Goal: Transaction & Acquisition: Purchase product/service

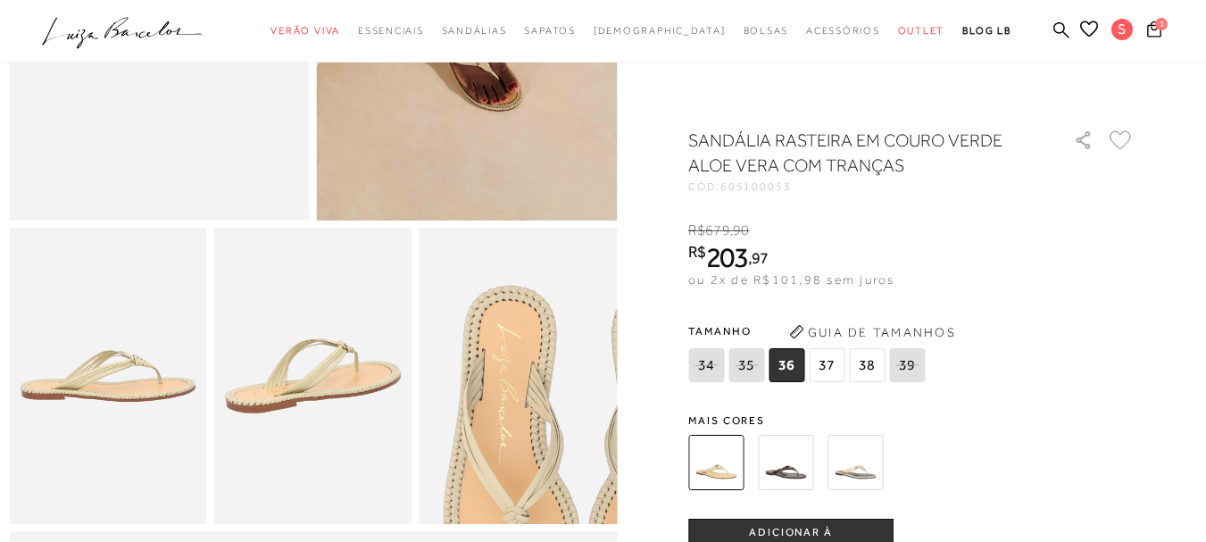
scroll to position [268, 0]
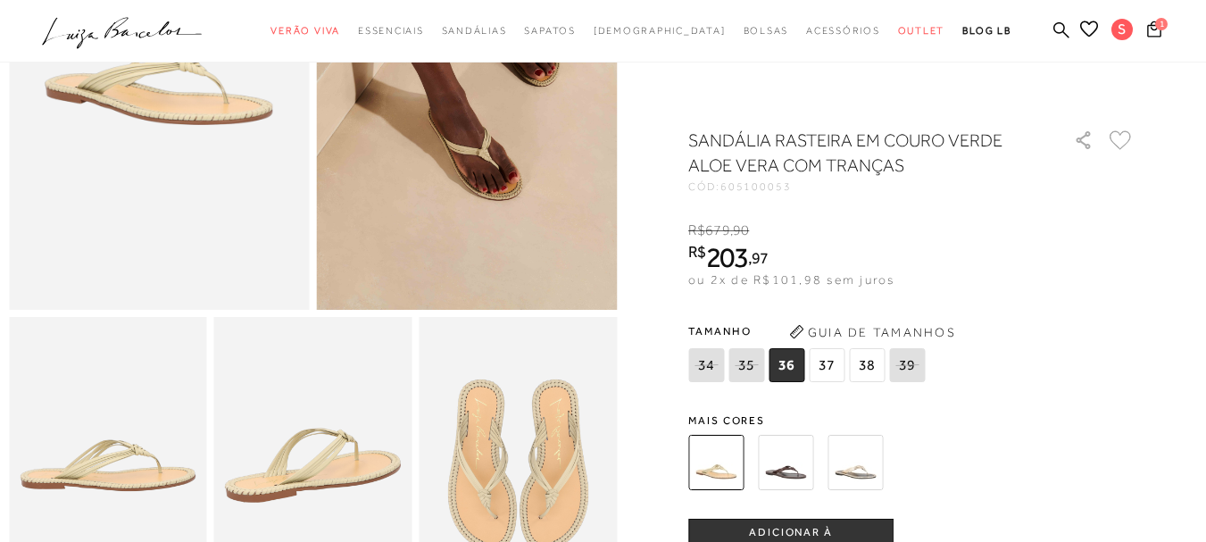
click at [796, 470] on img at bounding box center [785, 462] width 55 height 55
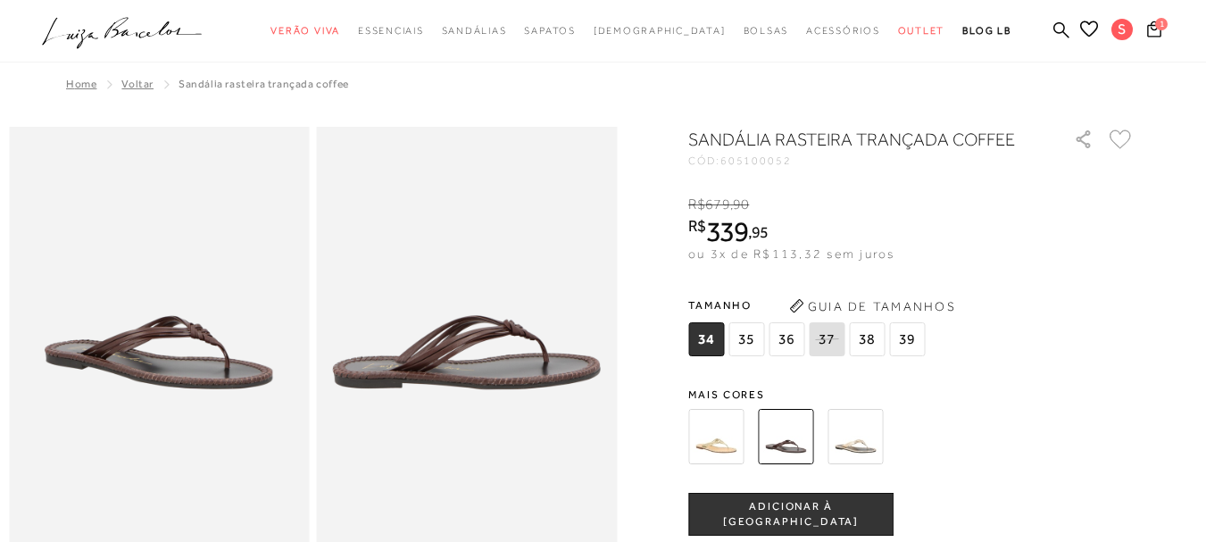
click at [851, 432] on img at bounding box center [854, 436] width 55 height 55
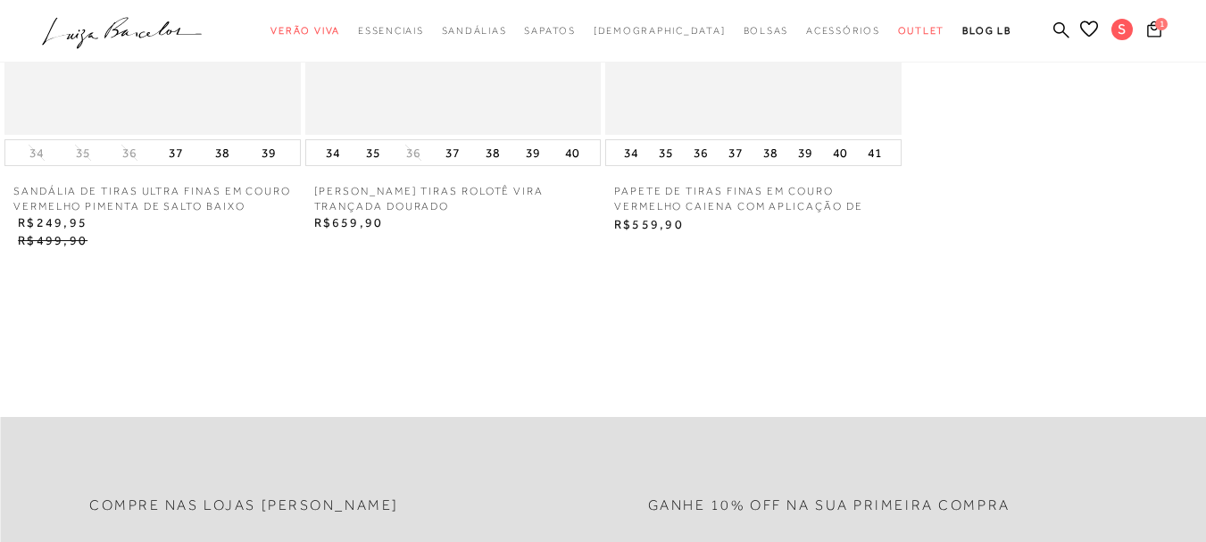
scroll to position [2499, 0]
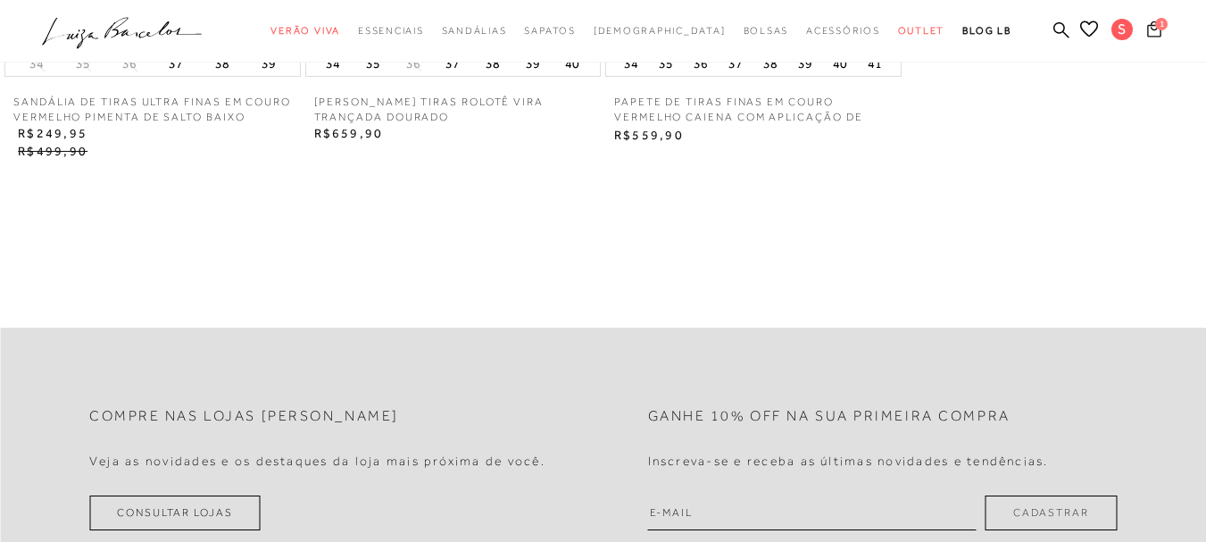
click at [1147, 30] on icon at bounding box center [1154, 29] width 14 height 16
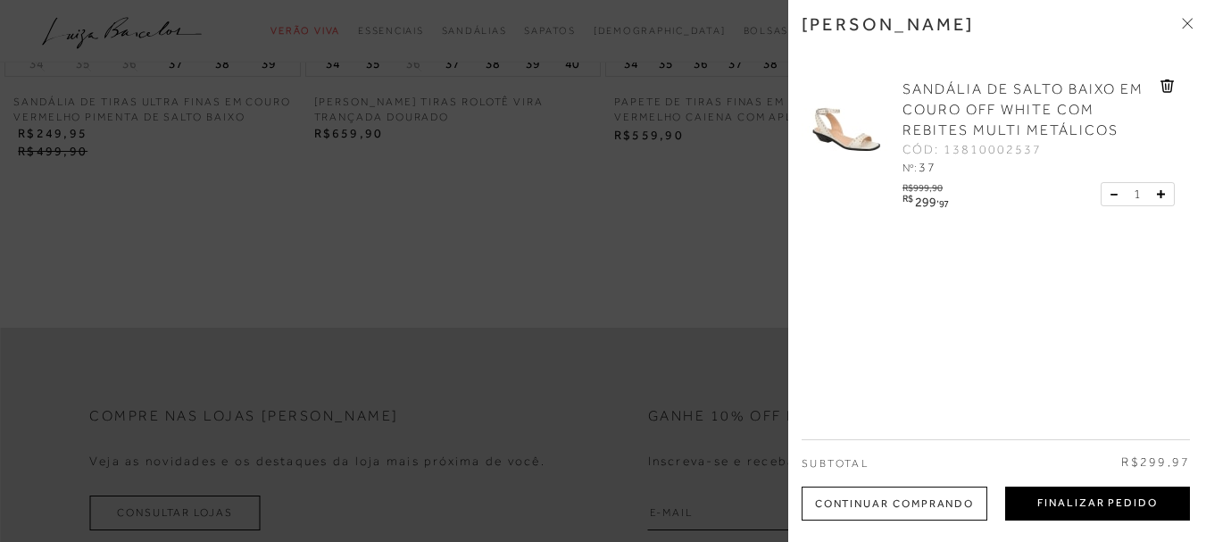
click at [1109, 492] on button "Finalizar Pedido" at bounding box center [1097, 503] width 185 height 34
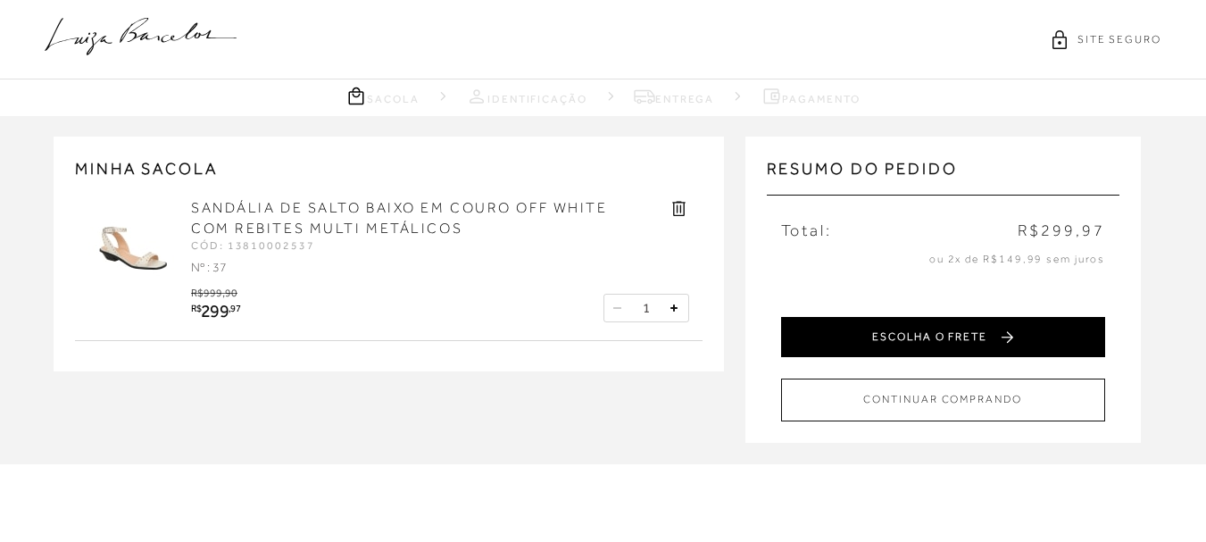
click at [1000, 336] on button "ESCOLHA O FRETE" at bounding box center [943, 337] width 324 height 40
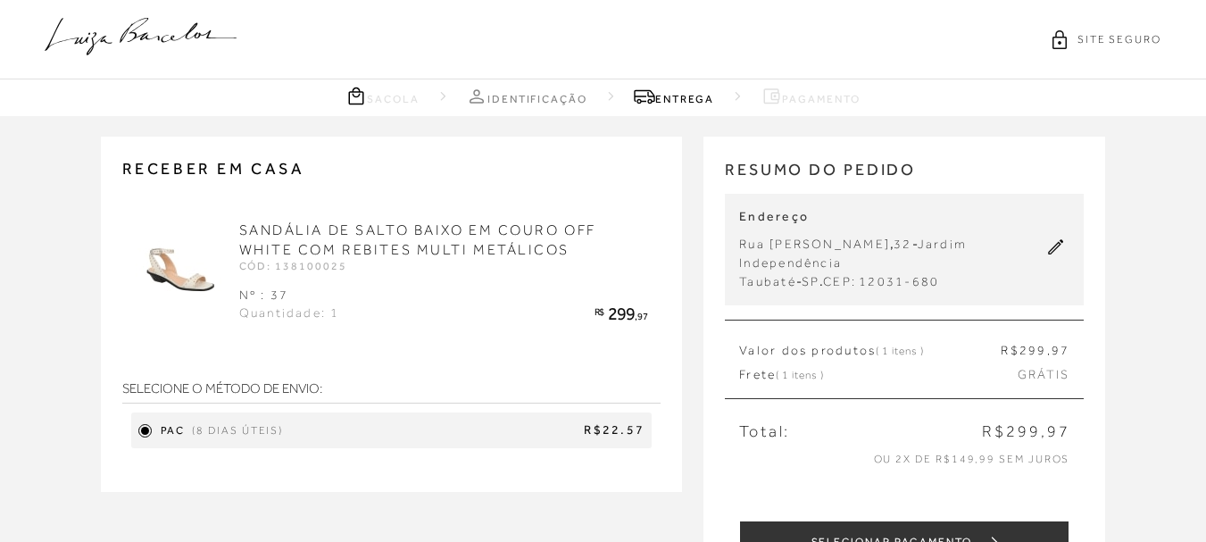
scroll to position [89, 0]
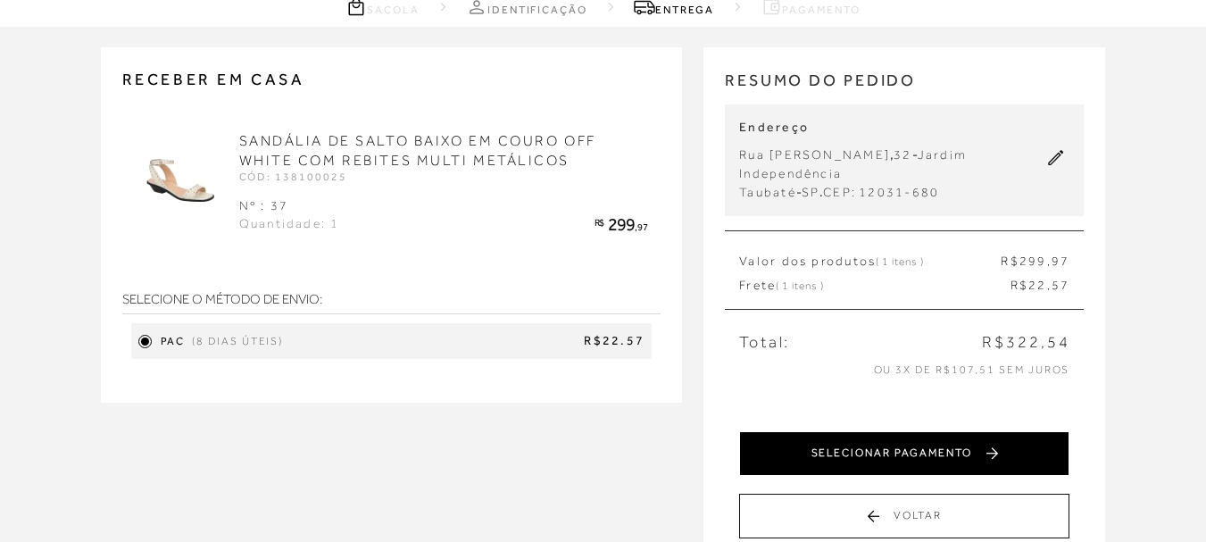
click at [923, 444] on button "SELECIONAR PAGAMENTO" at bounding box center [904, 453] width 330 height 45
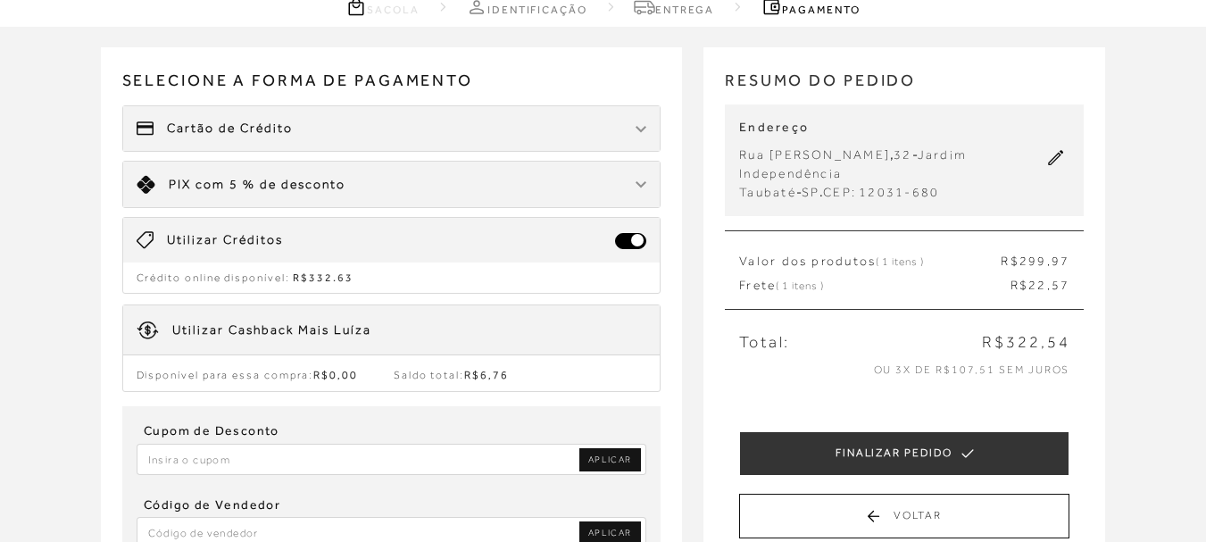
scroll to position [178, 0]
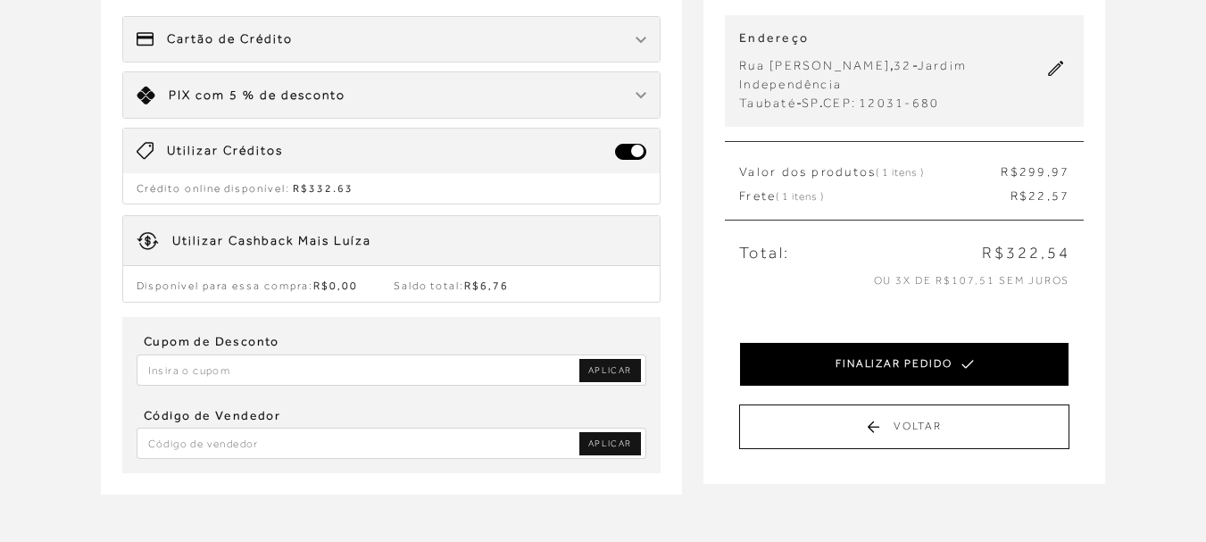
click at [855, 353] on button "FINALIZAR PEDIDO" at bounding box center [904, 364] width 330 height 45
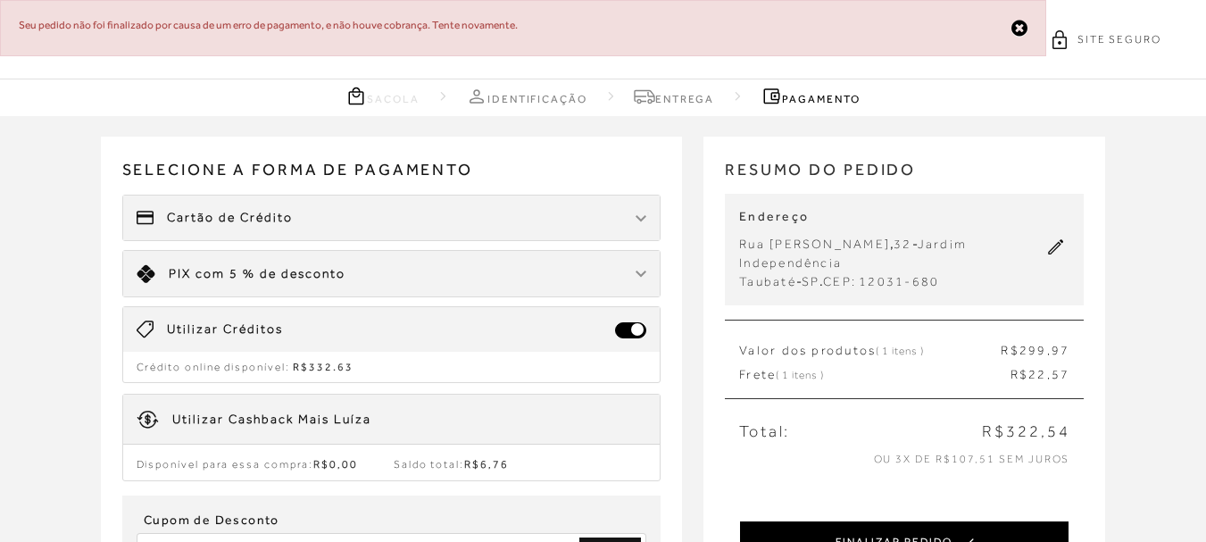
scroll to position [89, 0]
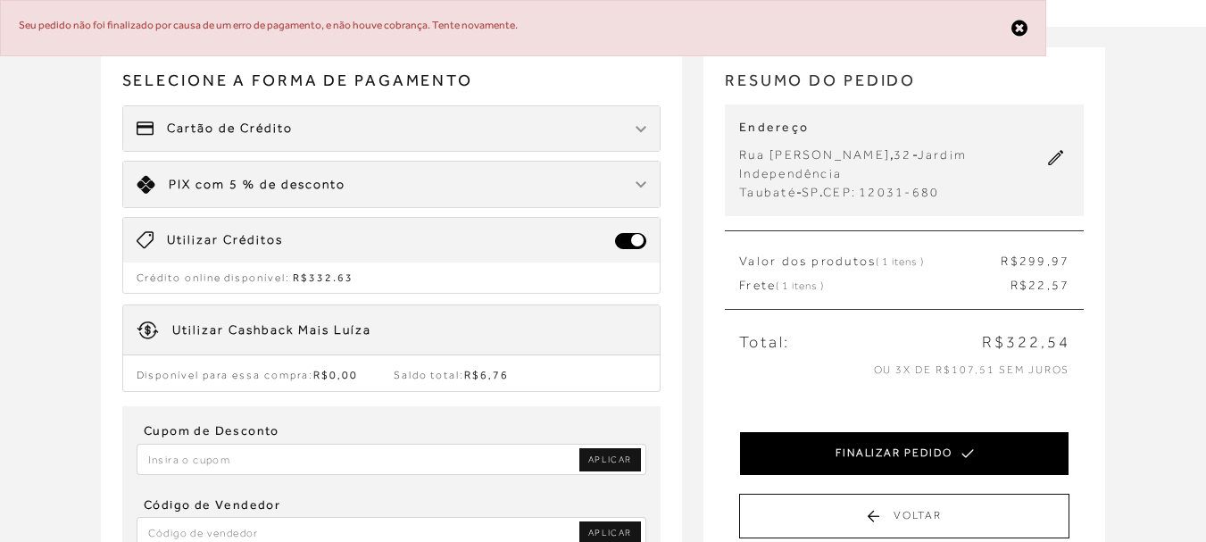
click at [900, 446] on button "FINALIZAR PEDIDO" at bounding box center [904, 453] width 330 height 45
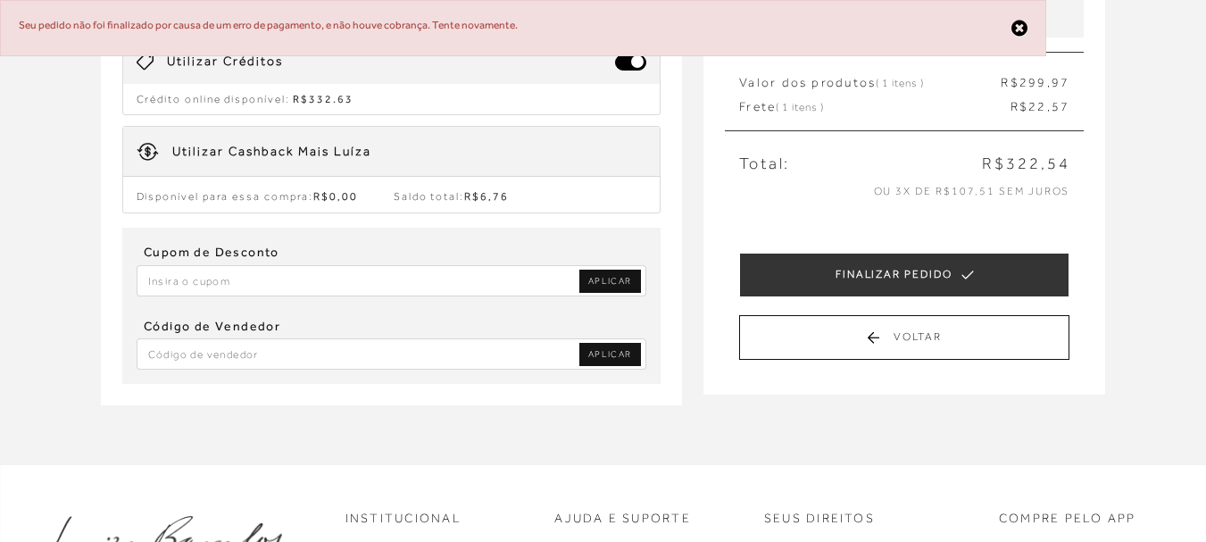
scroll to position [0, 0]
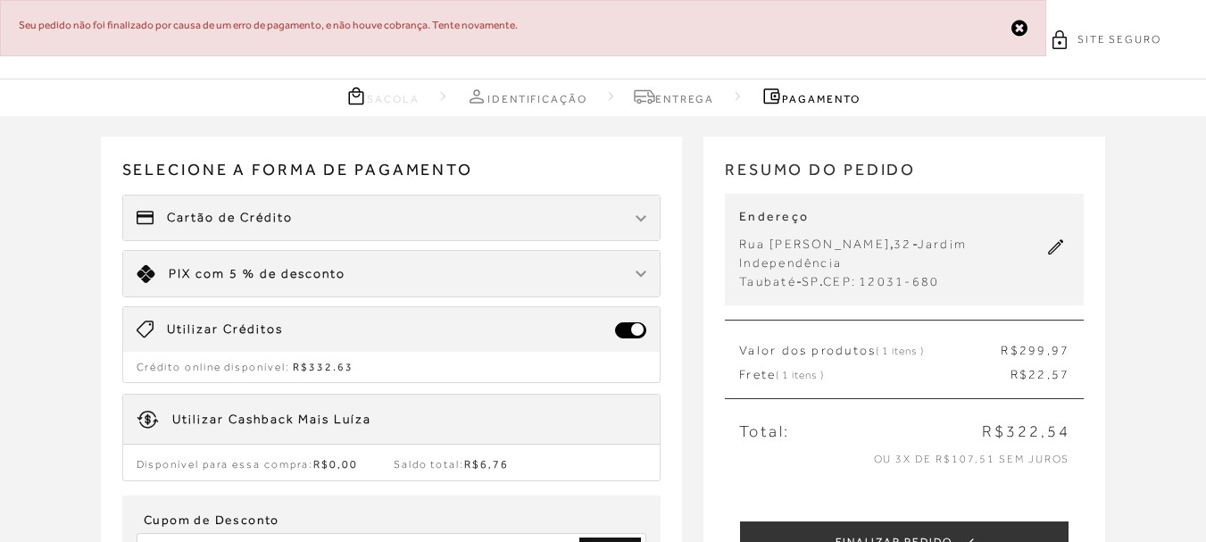
click at [1017, 24] on icon at bounding box center [1019, 28] width 16 height 19
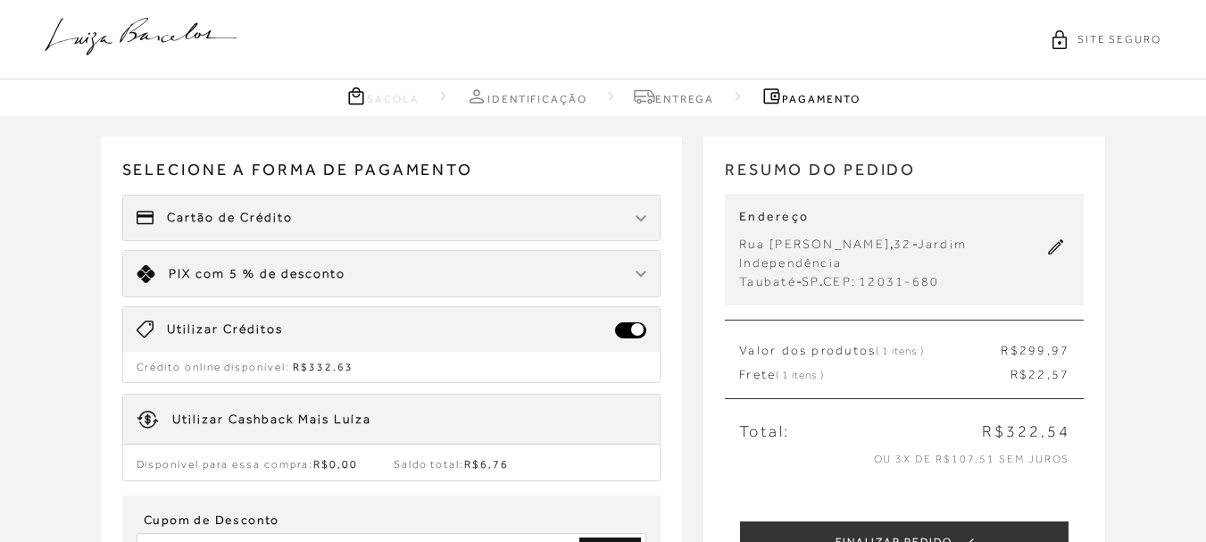
click at [126, 42] on icon at bounding box center [141, 36] width 192 height 37
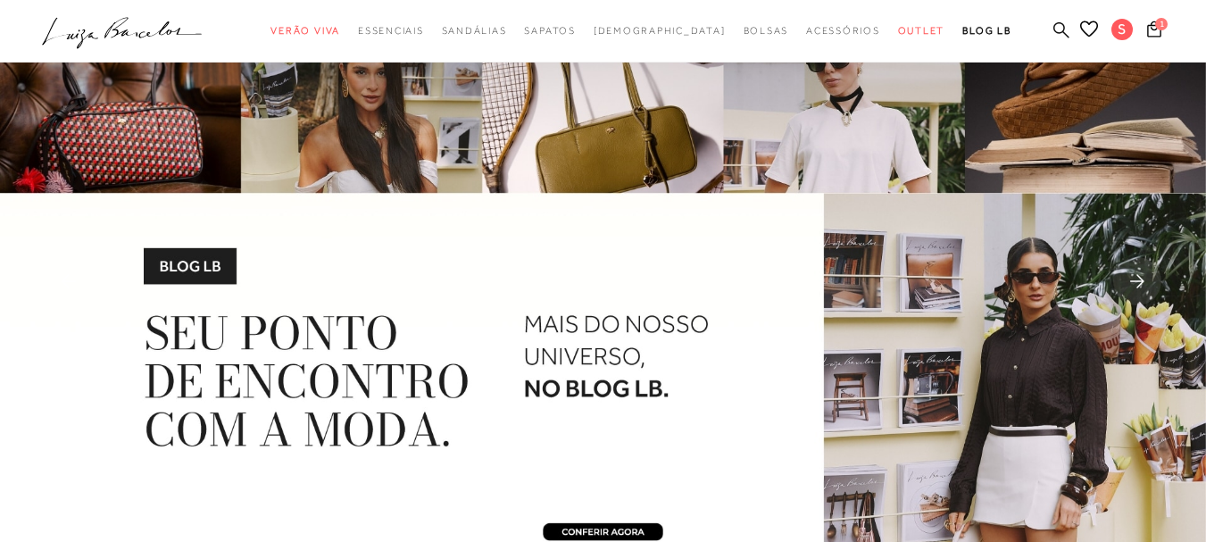
click at [1053, 34] on icon at bounding box center [1061, 29] width 16 height 17
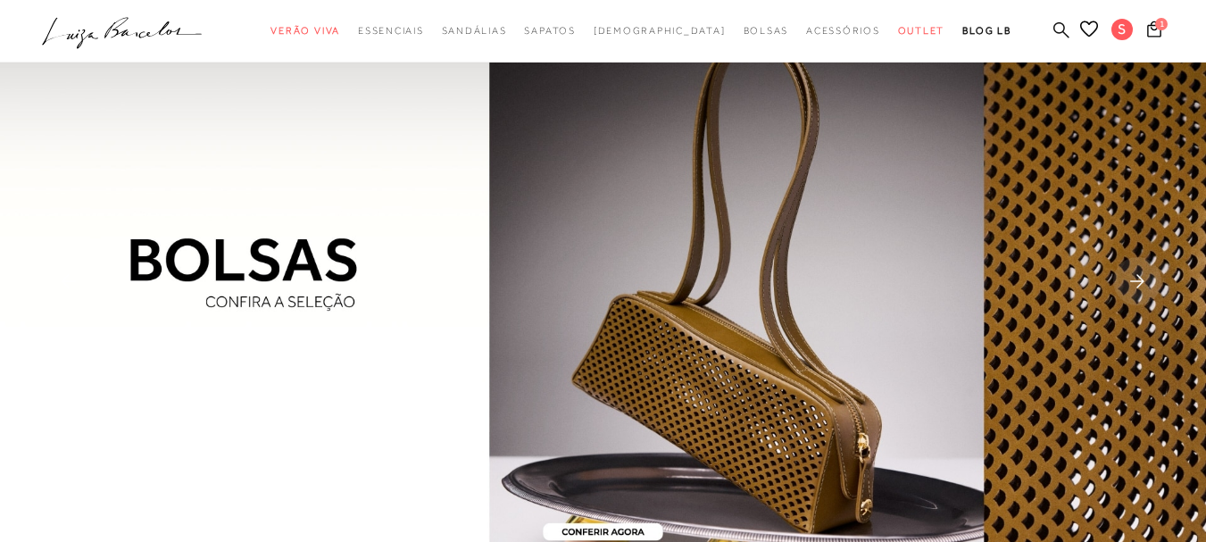
click at [1053, 29] on icon at bounding box center [1061, 29] width 16 height 17
click at [1053, 33] on icon at bounding box center [1061, 29] width 16 height 16
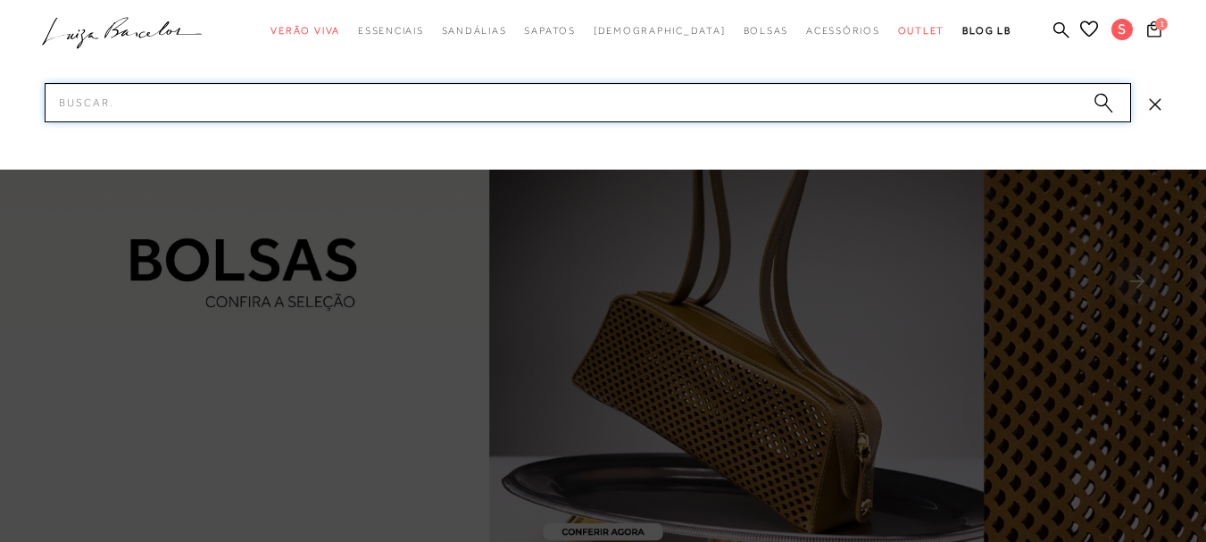
click at [962, 104] on input "Pesquisar" at bounding box center [588, 102] width 1086 height 39
type input "SAPATILHA"
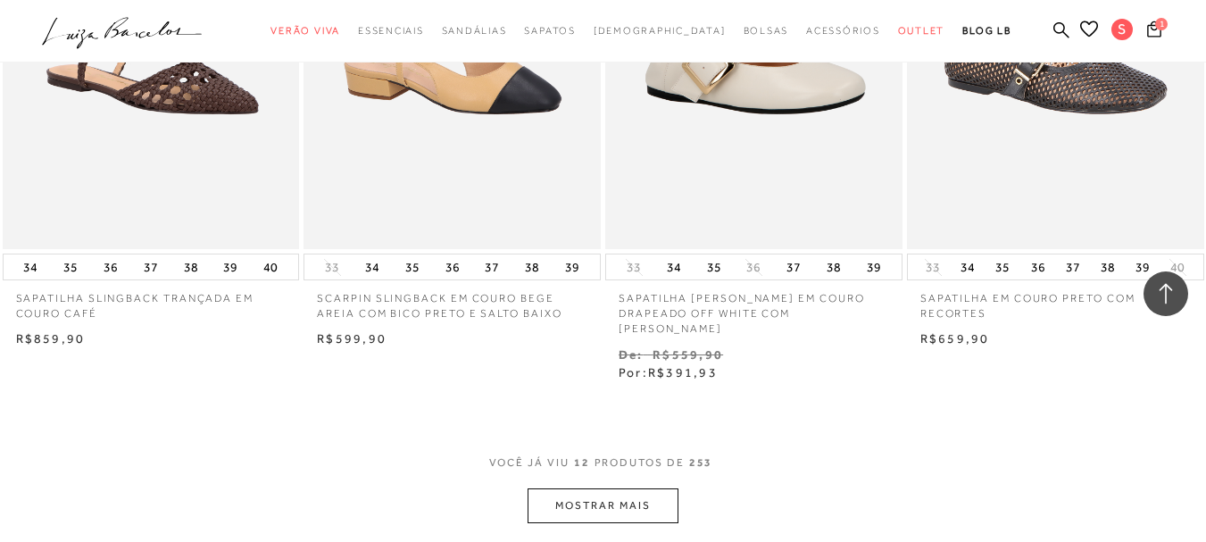
scroll to position [1874, 0]
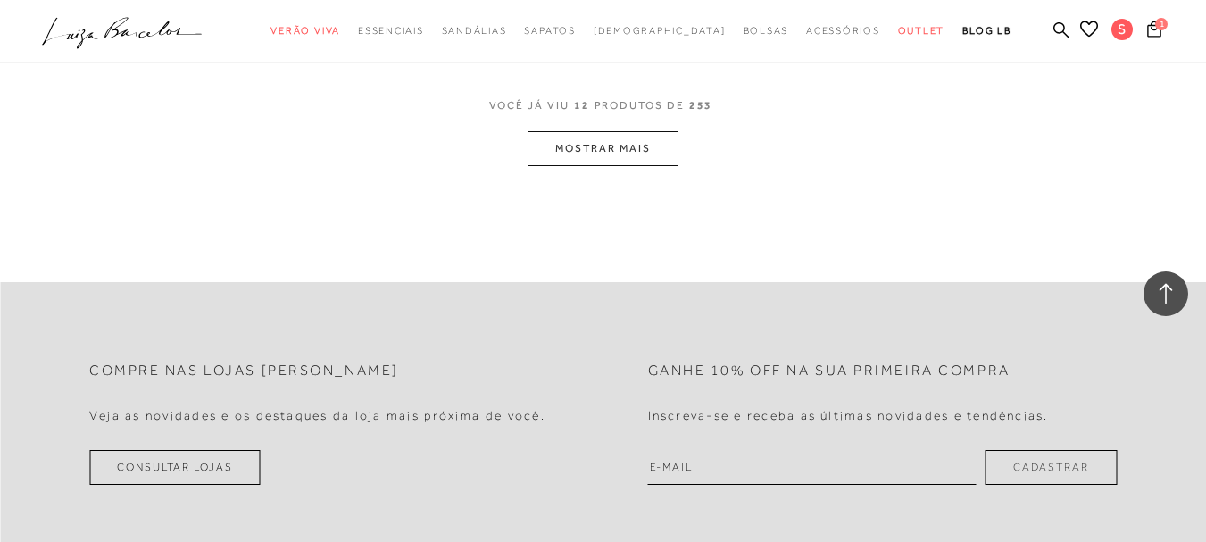
click at [585, 134] on button "MOSTRAR MAIS" at bounding box center [602, 148] width 150 height 35
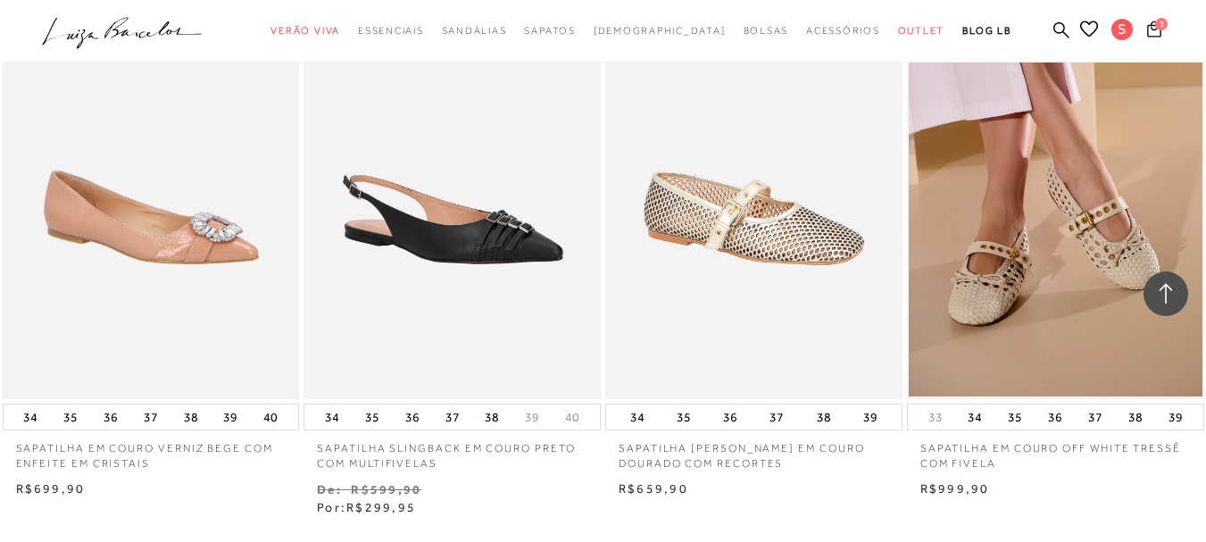
scroll to position [3481, 0]
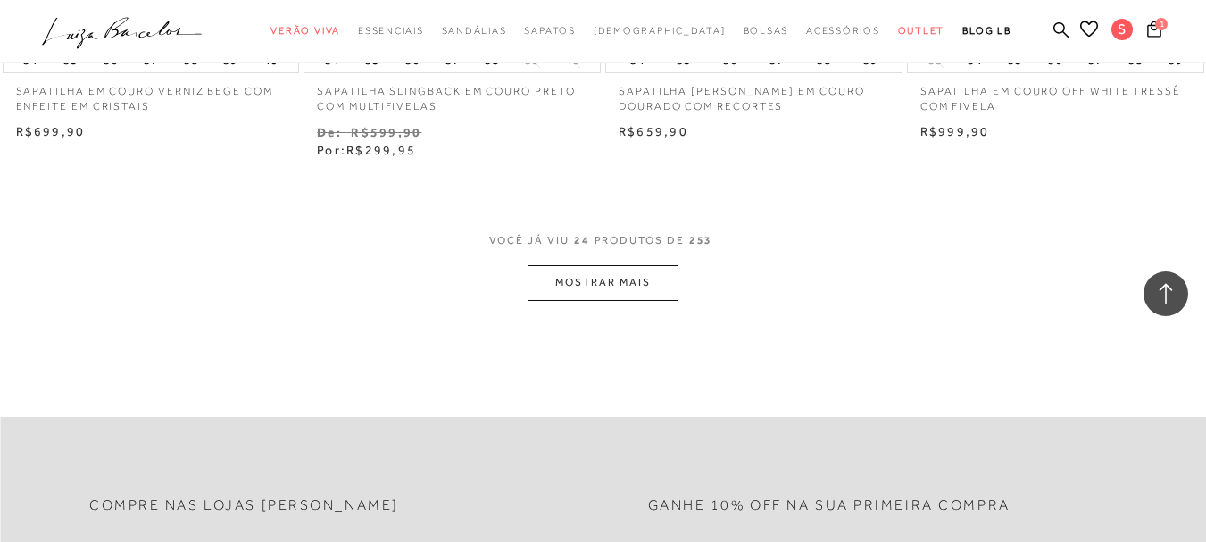
click at [606, 273] on button "MOSTRAR MAIS" at bounding box center [602, 282] width 150 height 35
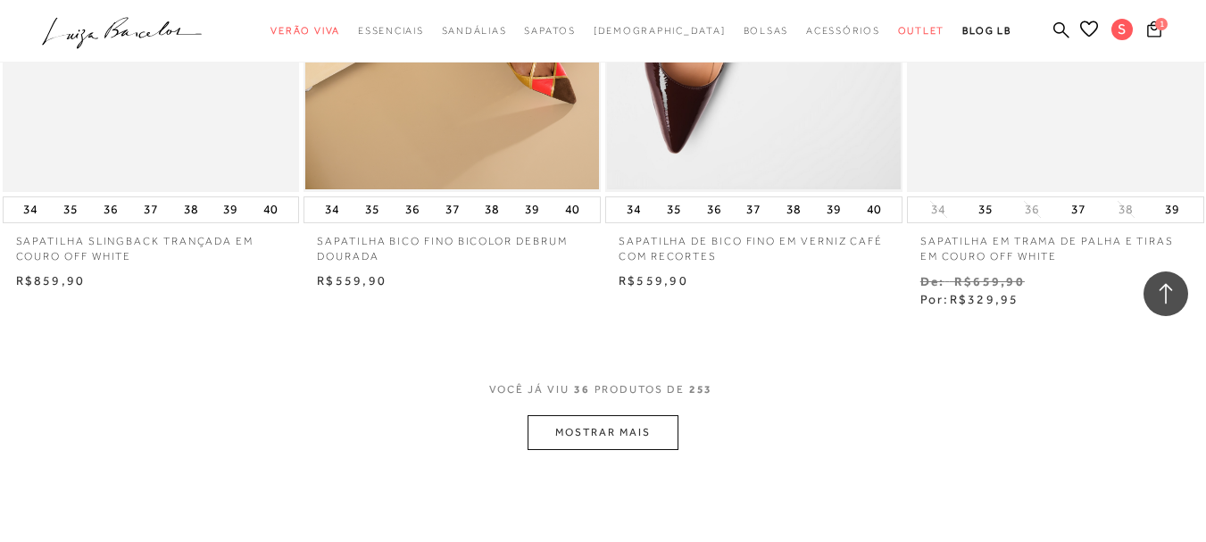
scroll to position [5176, 0]
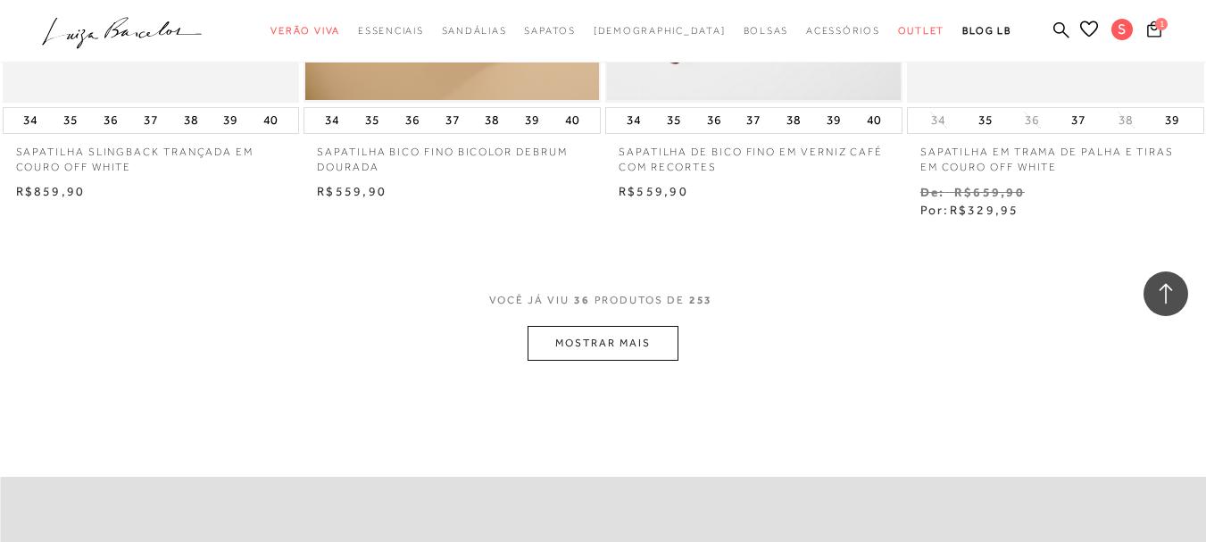
click at [600, 326] on button "MOSTRAR MAIS" at bounding box center [602, 343] width 150 height 35
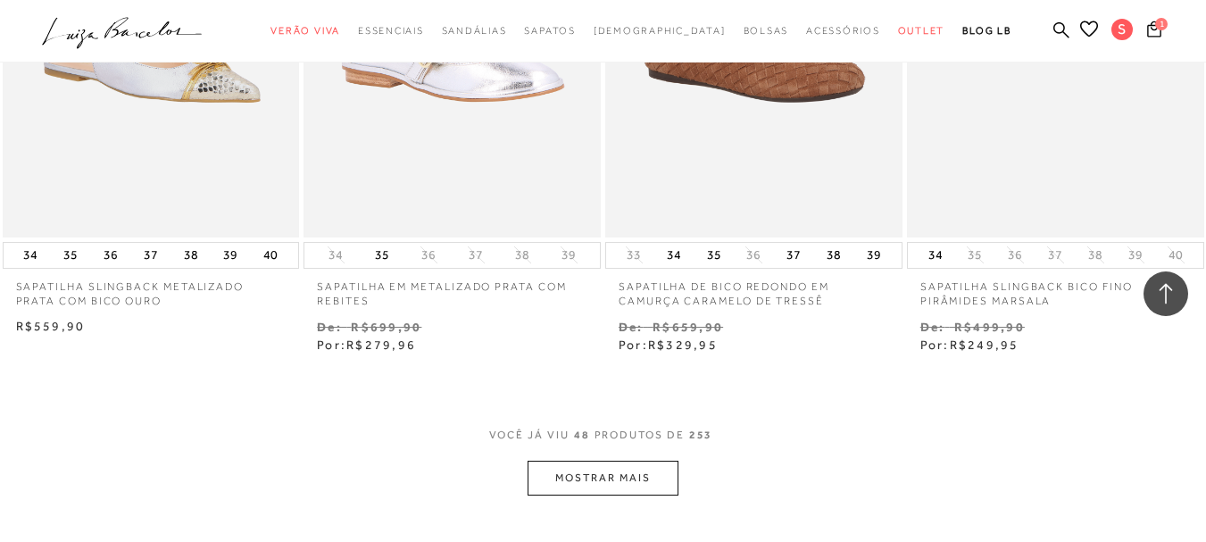
scroll to position [6872, 0]
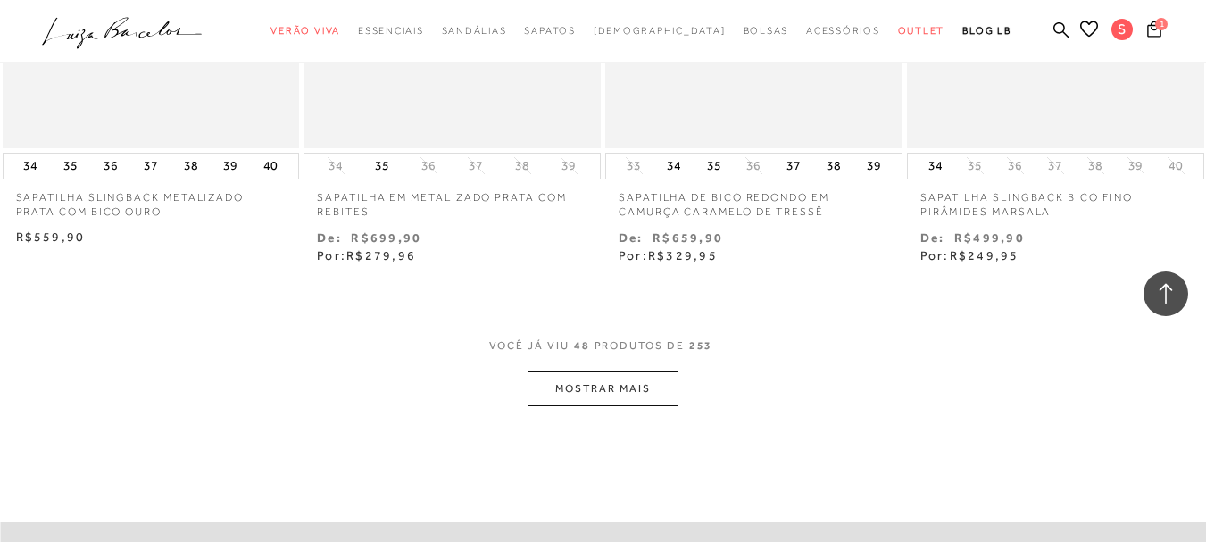
click at [655, 384] on button "MOSTRAR MAIS" at bounding box center [602, 388] width 150 height 35
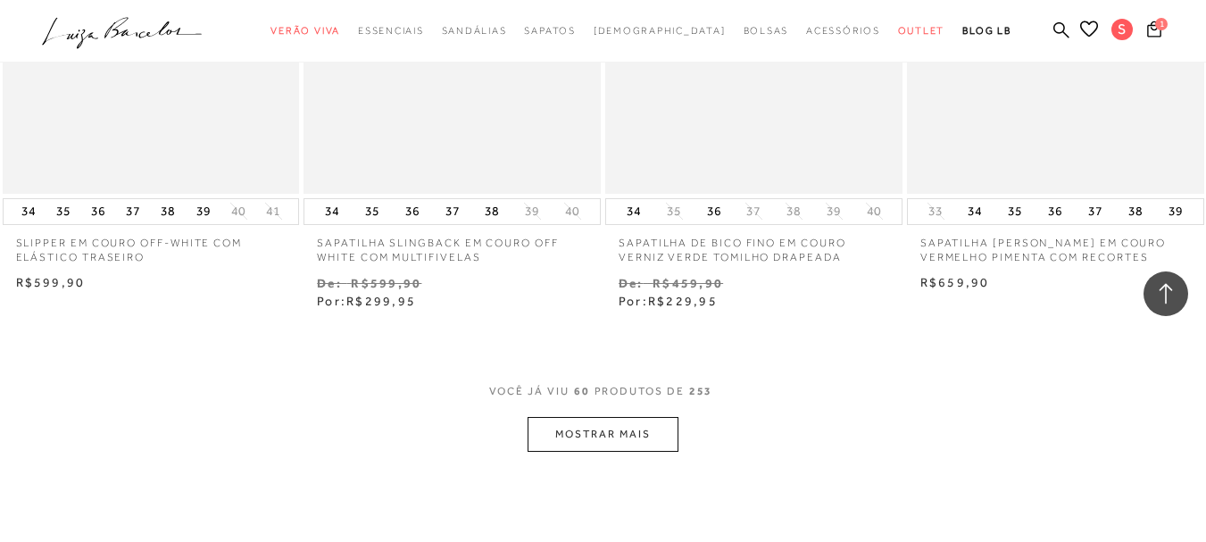
scroll to position [8657, 0]
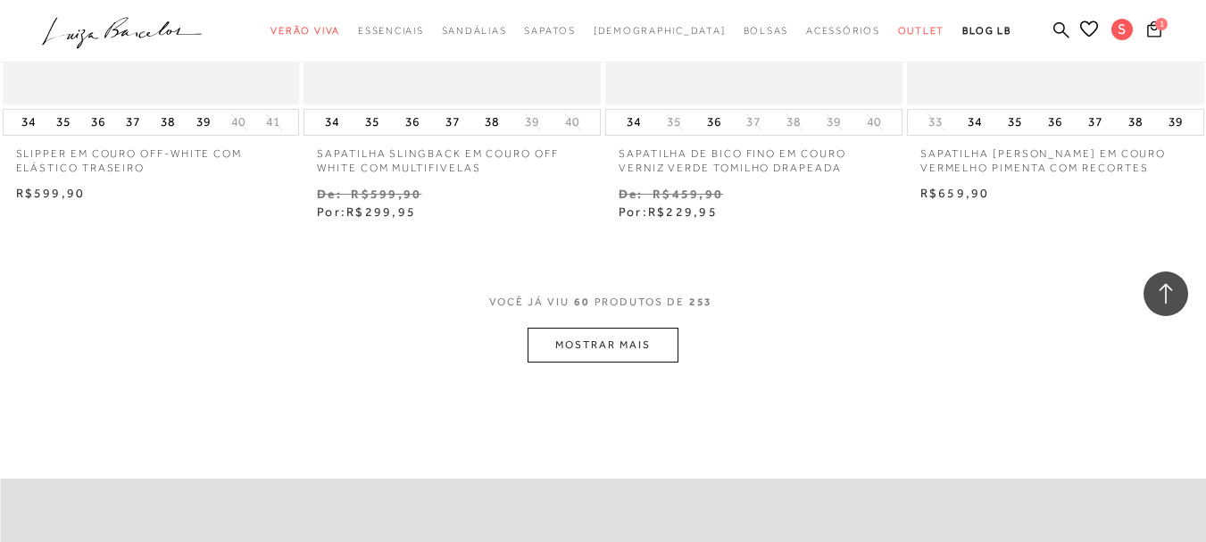
click at [643, 335] on button "MOSTRAR MAIS" at bounding box center [602, 345] width 150 height 35
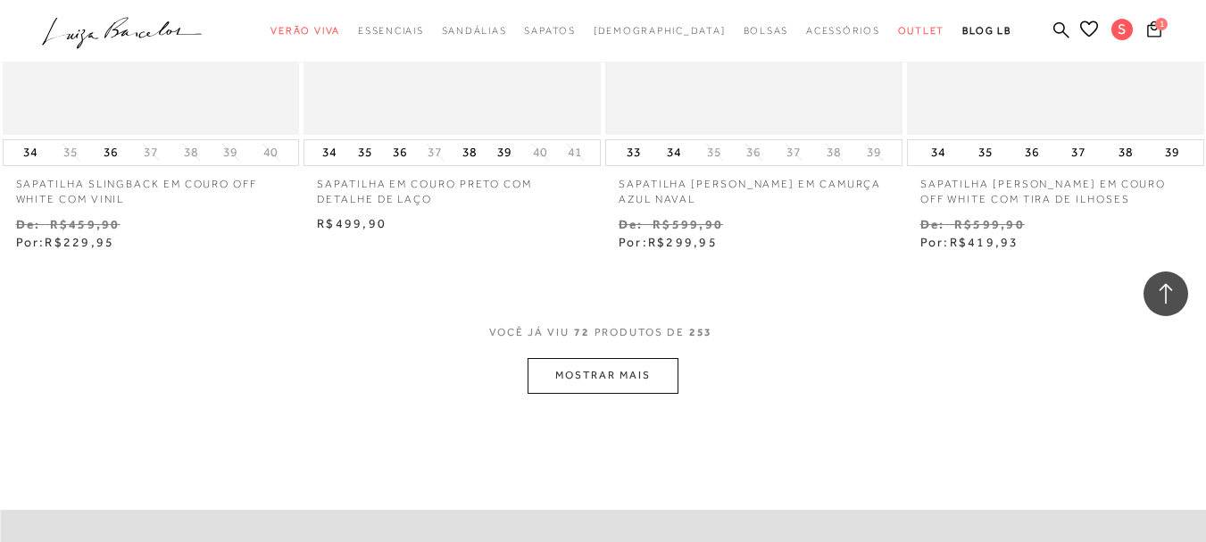
scroll to position [10442, 0]
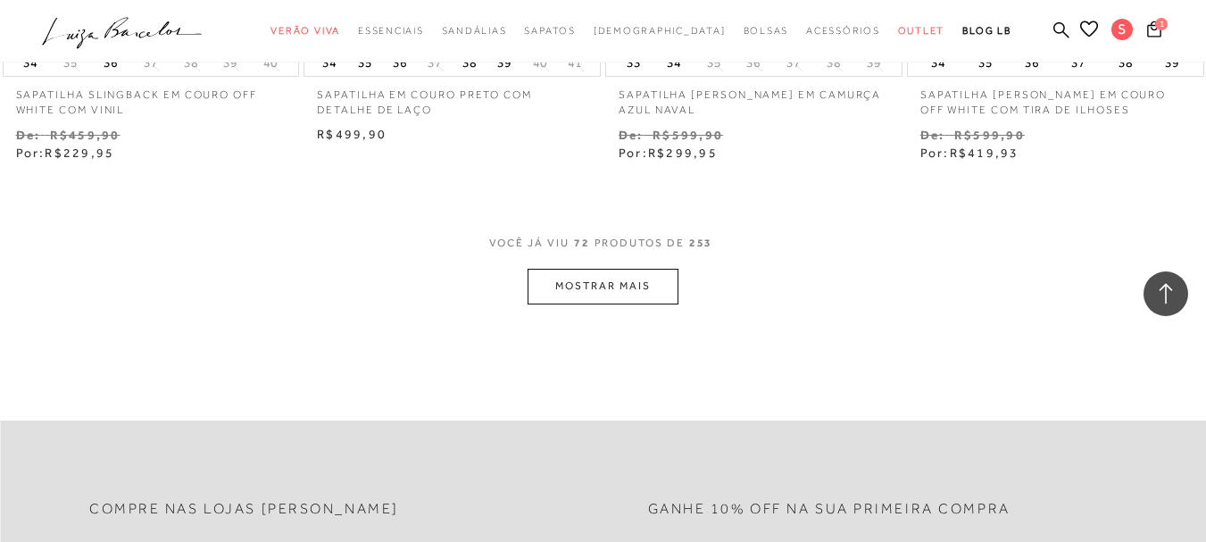
click at [585, 271] on button "MOSTRAR MAIS" at bounding box center [602, 286] width 150 height 35
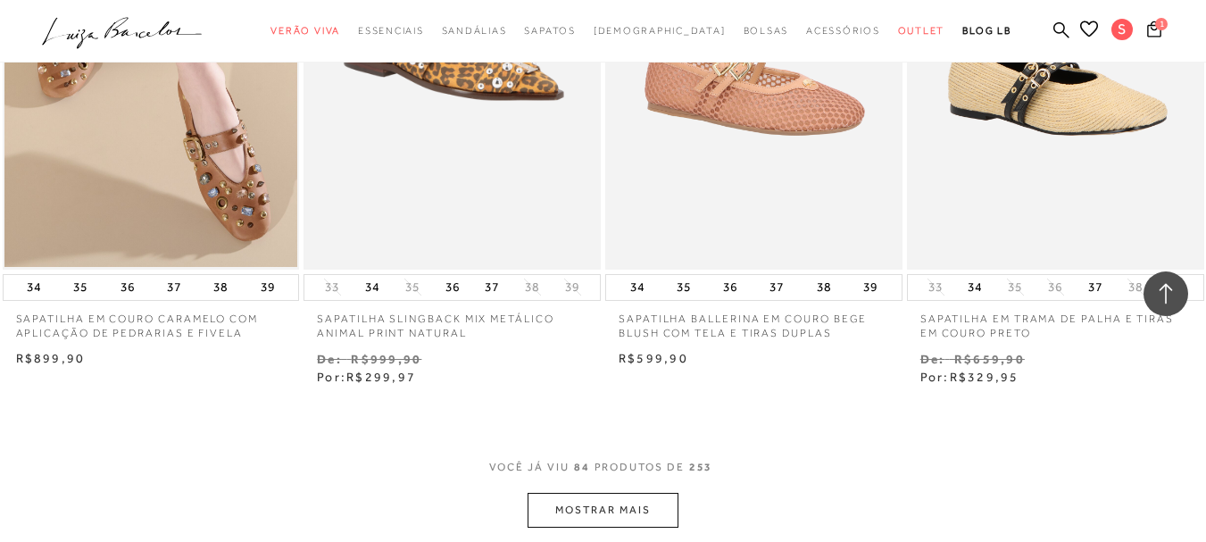
scroll to position [12048, 0]
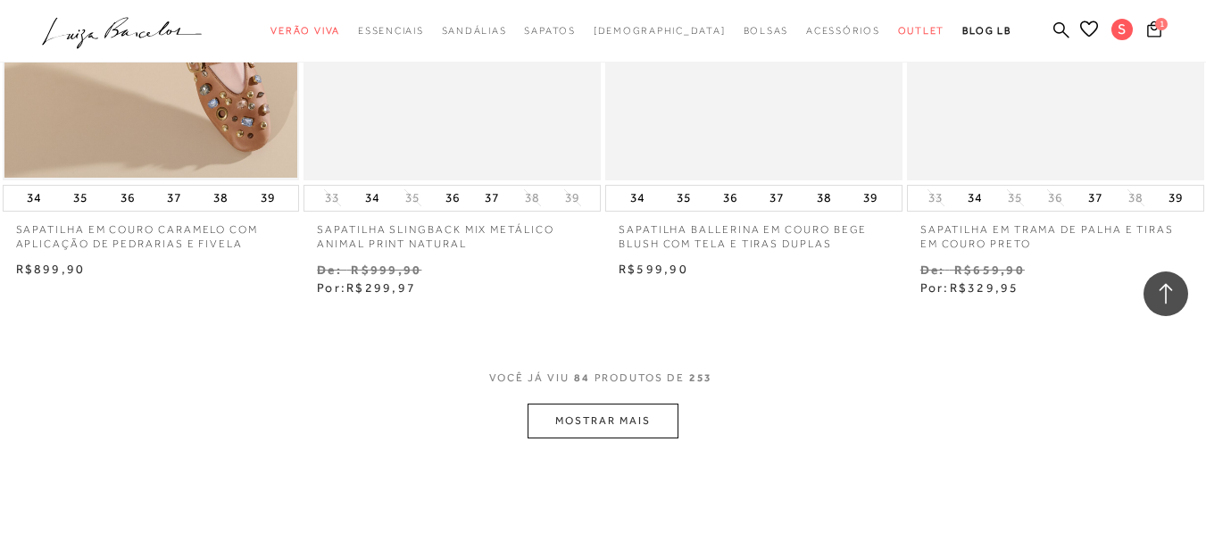
click at [629, 410] on button "MOSTRAR MAIS" at bounding box center [602, 420] width 150 height 35
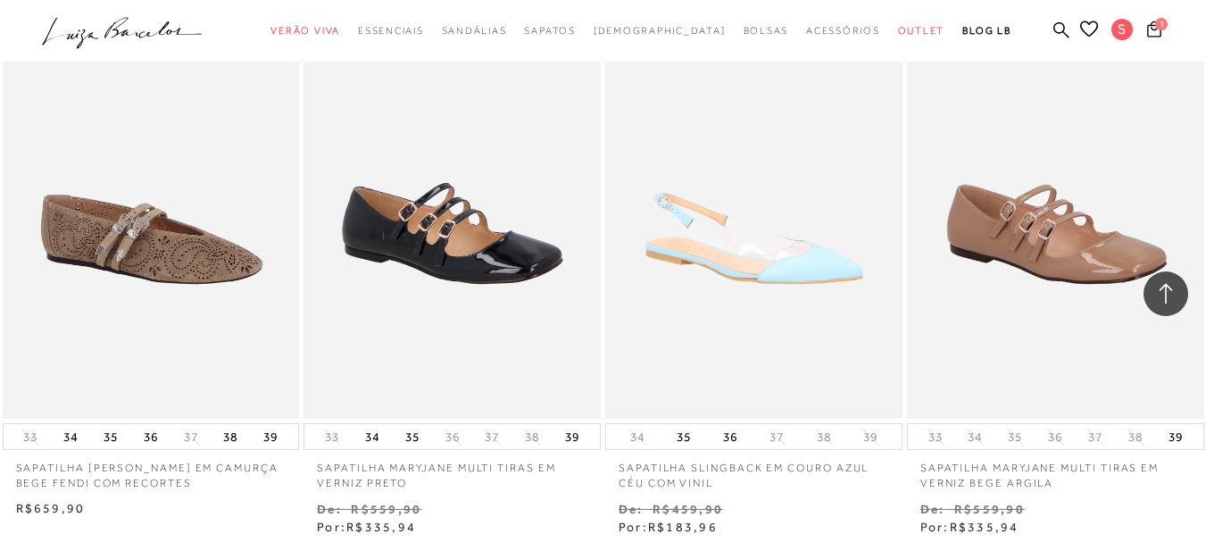
scroll to position [13922, 0]
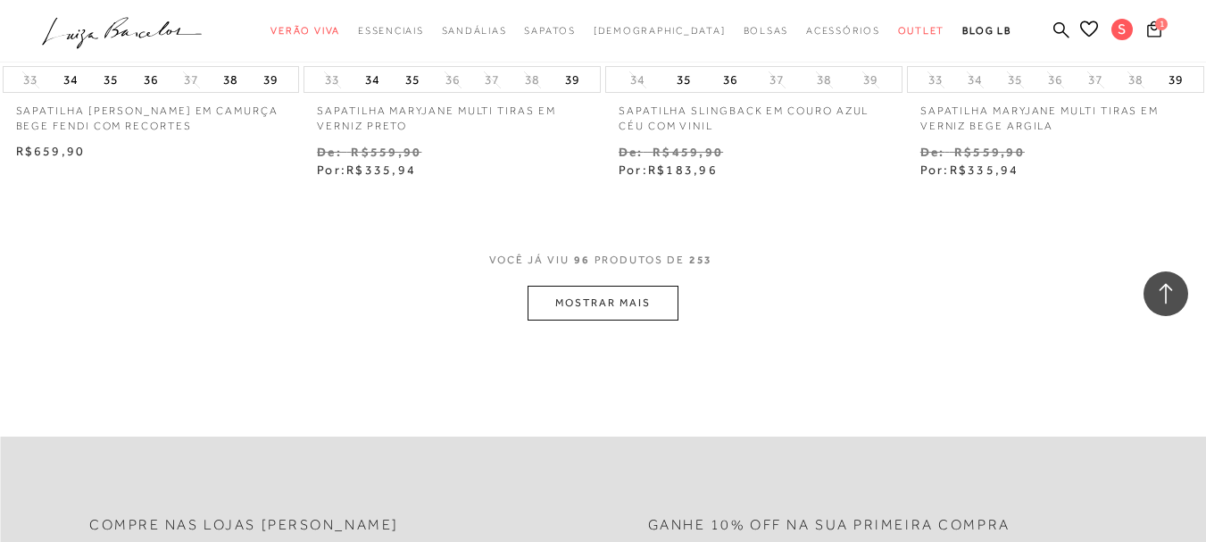
click at [633, 297] on button "MOSTRAR MAIS" at bounding box center [602, 303] width 150 height 35
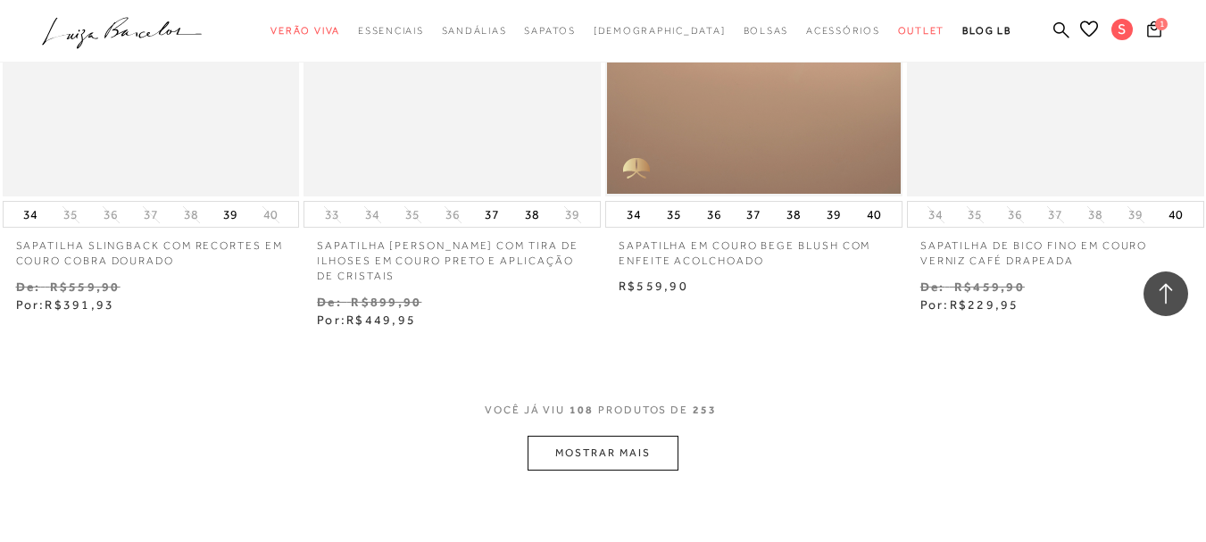
scroll to position [15618, 0]
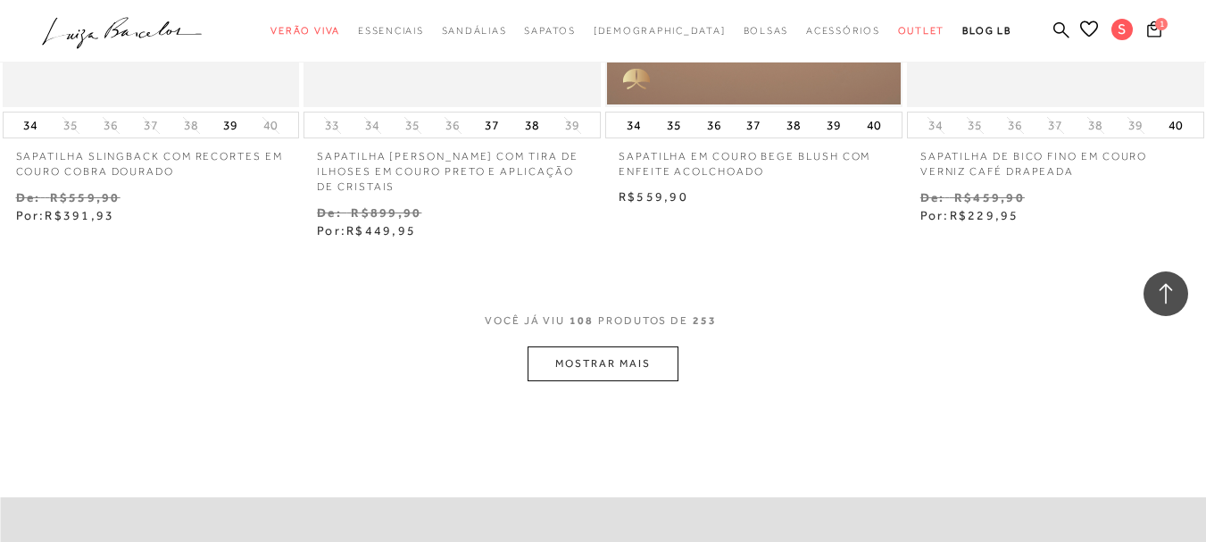
click at [639, 355] on button "MOSTRAR MAIS" at bounding box center [602, 363] width 150 height 35
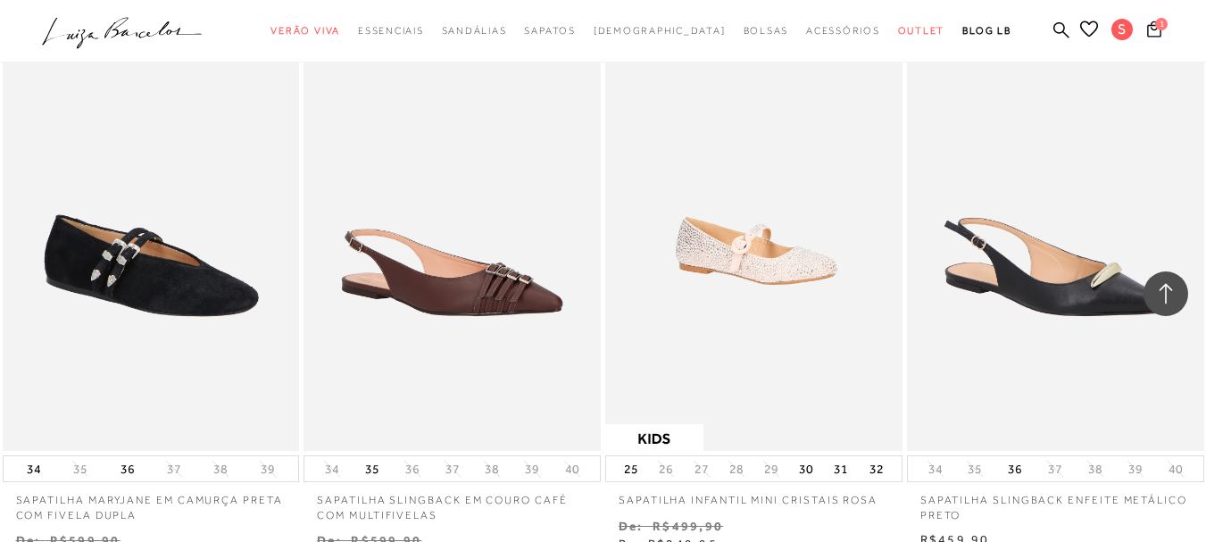
scroll to position [17224, 0]
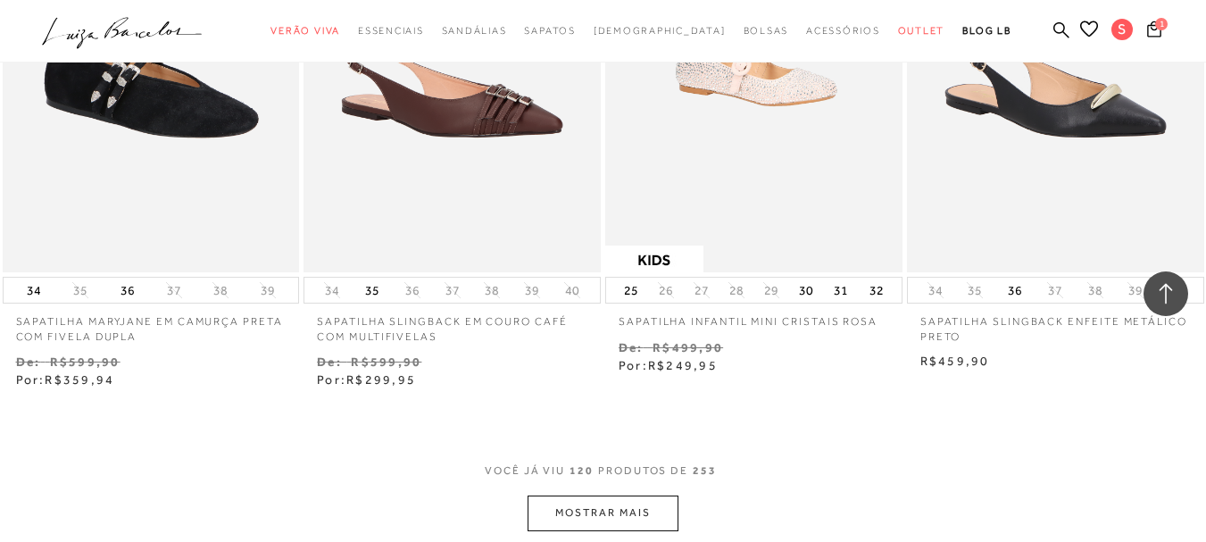
click at [604, 498] on button "MOSTRAR MAIS" at bounding box center [602, 512] width 150 height 35
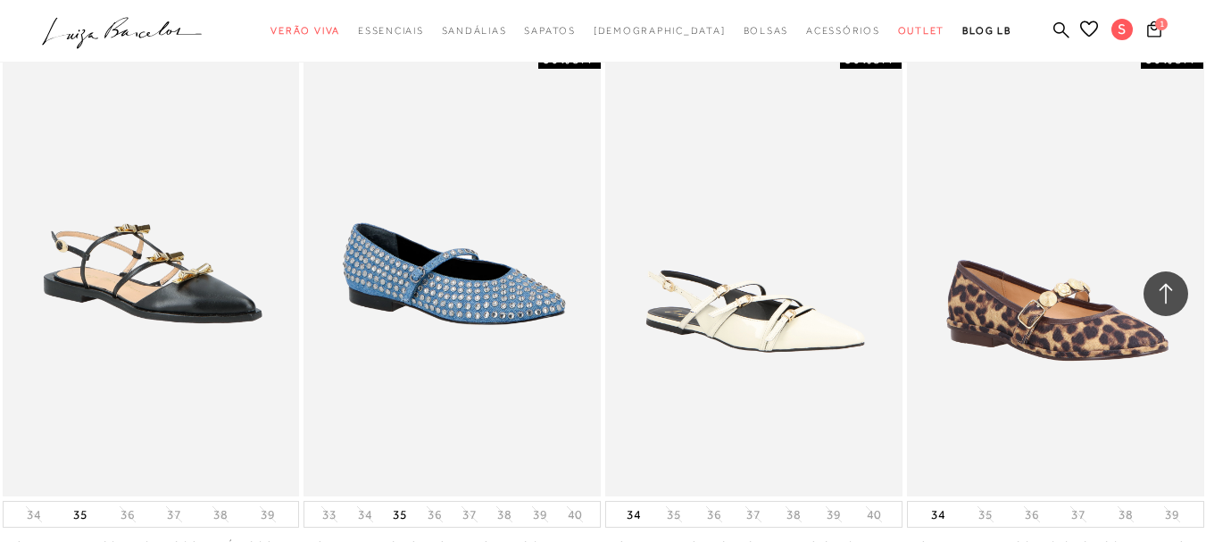
scroll to position [19277, 0]
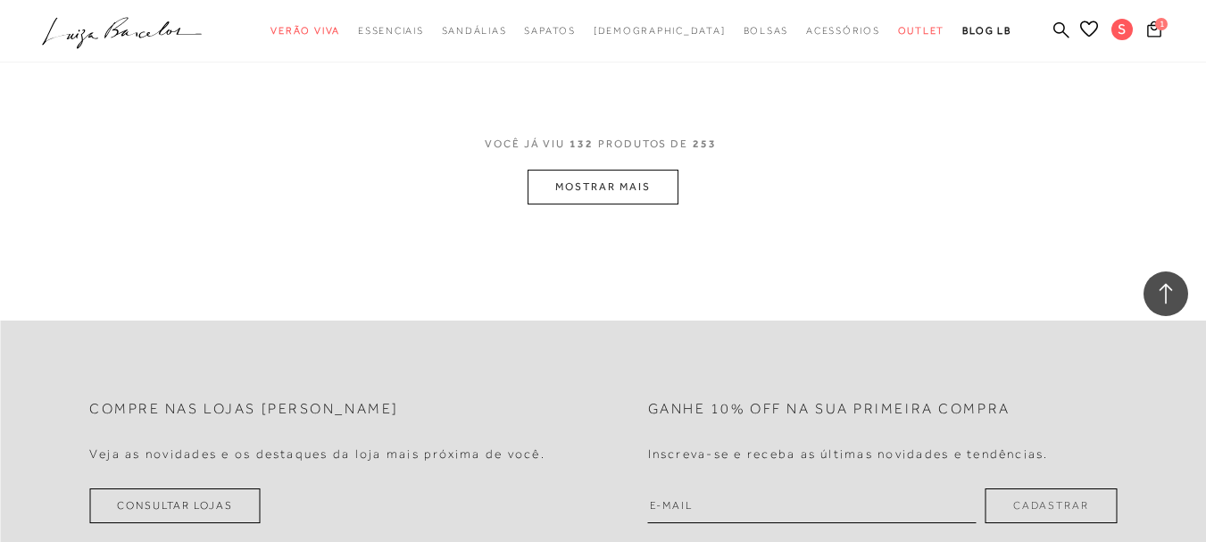
click at [614, 170] on button "MOSTRAR MAIS" at bounding box center [602, 187] width 150 height 35
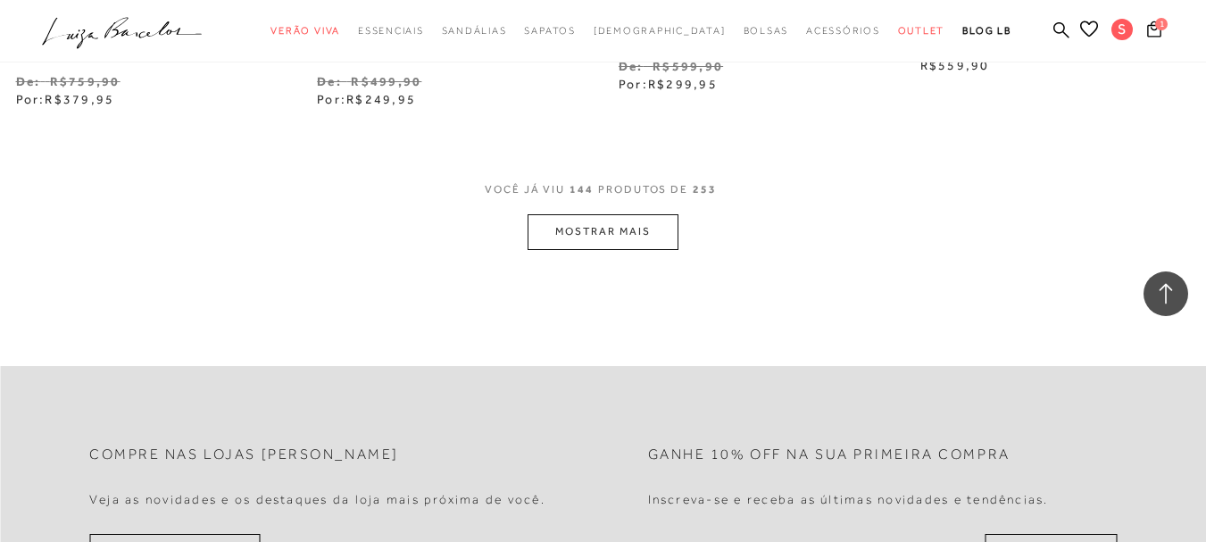
scroll to position [20705, 0]
